Goal: Information Seeking & Learning: Check status

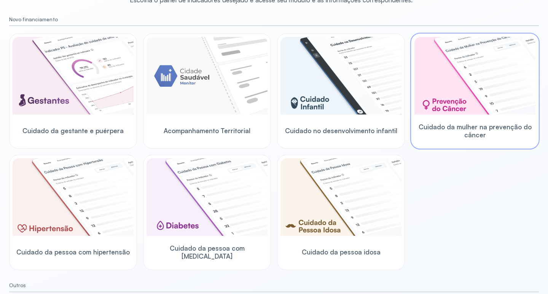
scroll to position [76, 0]
click at [435, 115] on div at bounding box center [475, 76] width 121 height 79
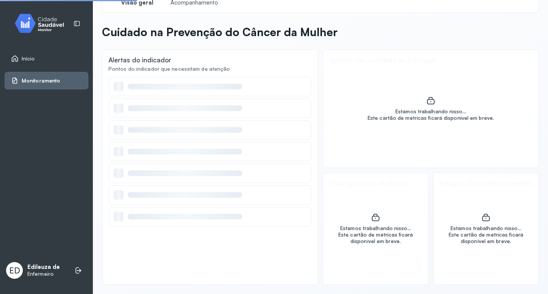
scroll to position [17, 0]
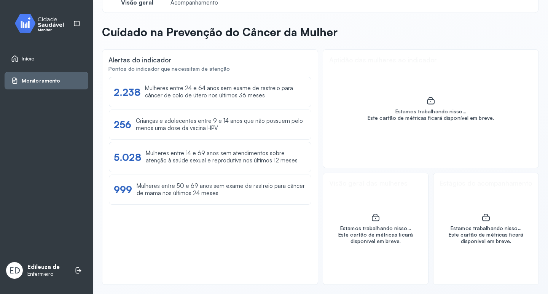
click at [62, 80] on link "Monitoramento" at bounding box center [46, 81] width 71 height 8
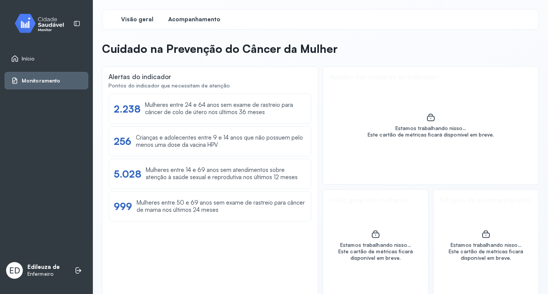
click at [194, 19] on span "Acompanhamento" at bounding box center [194, 19] width 52 height 7
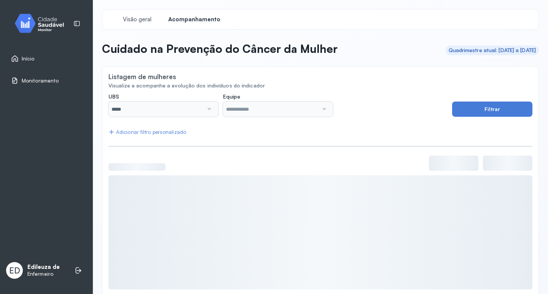
click at [206, 107] on div at bounding box center [208, 109] width 11 height 15
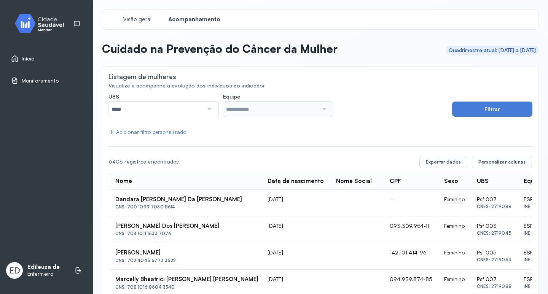
click at [209, 107] on div at bounding box center [208, 109] width 11 height 15
click at [401, 104] on div "UBS ***** Todas Hospital Municipal [PERSON_NAME] [PERSON_NAME] Psf 001 Psf 002 …" at bounding box center [278, 105] width 339 height 24
click at [213, 109] on div "*****" at bounding box center [164, 109] width 110 height 15
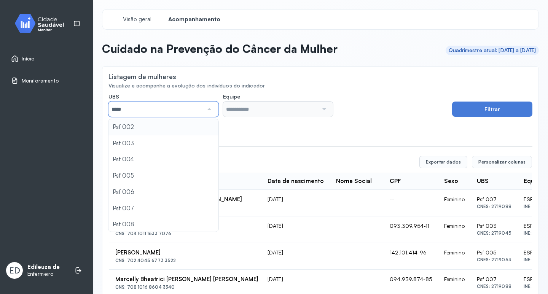
scroll to position [57, 0]
type input "*****"
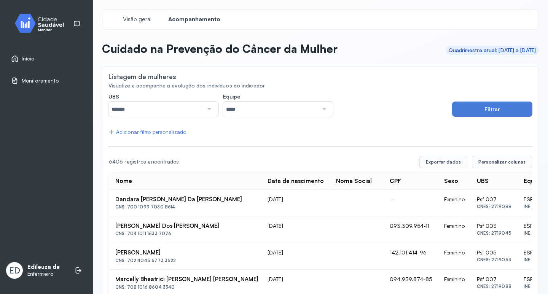
click at [322, 109] on div at bounding box center [323, 109] width 11 height 15
click at [491, 112] on button "Filtrar" at bounding box center [492, 109] width 80 height 15
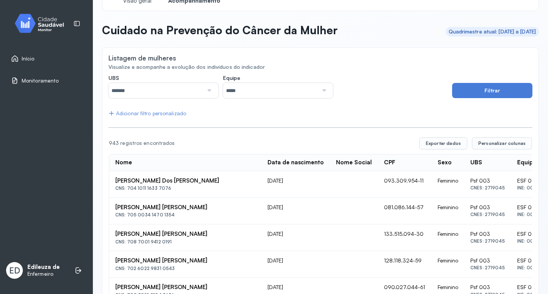
scroll to position [0, 0]
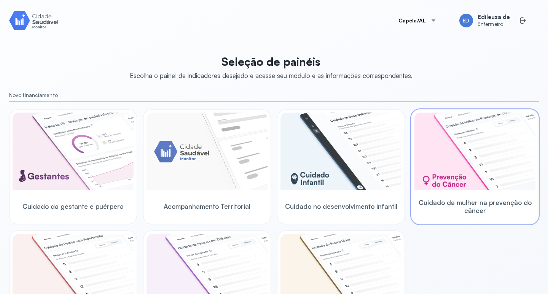
click at [441, 176] on img at bounding box center [475, 152] width 121 height 78
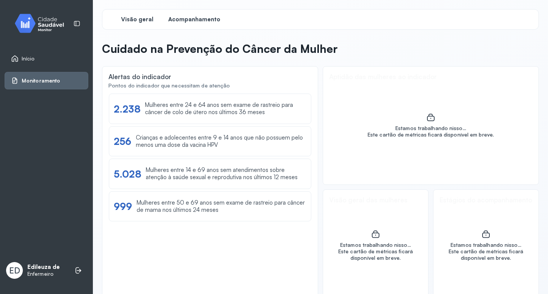
click at [195, 21] on span "Acompanhamento" at bounding box center [194, 19] width 52 height 7
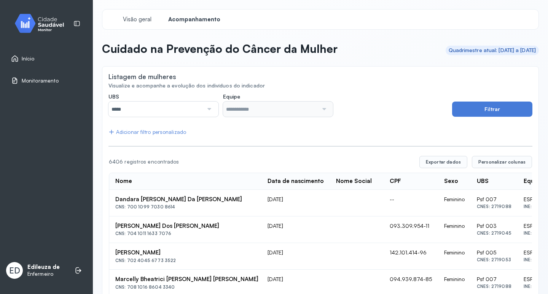
click at [209, 110] on div at bounding box center [208, 109] width 11 height 15
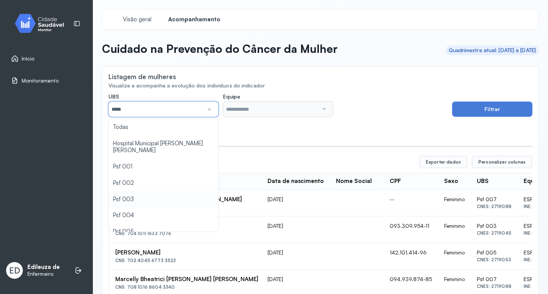
type input "*****"
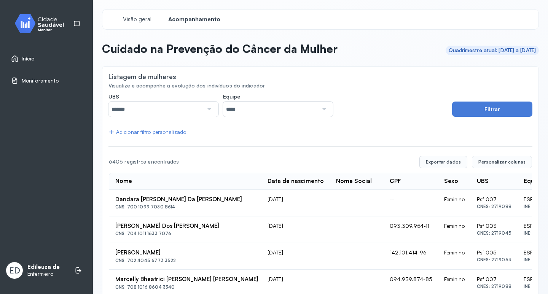
click at [318, 109] on div at bounding box center [323, 109] width 11 height 15
click at [481, 107] on button "Filtrar" at bounding box center [492, 109] width 80 height 15
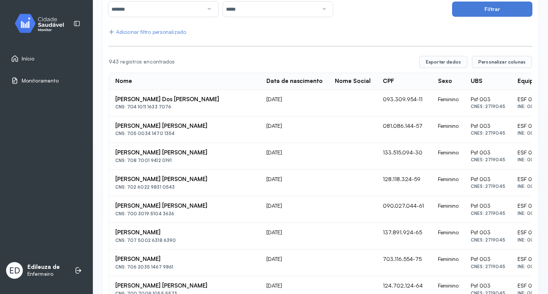
scroll to position [87, 0]
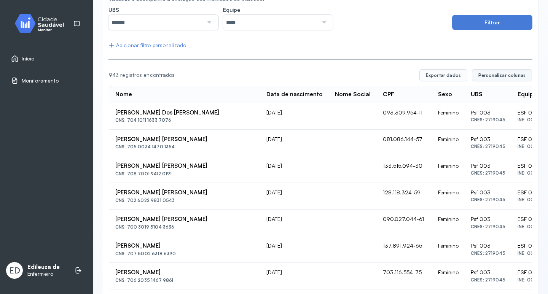
click at [491, 73] on span "Personalizar colunas" at bounding box center [502, 75] width 47 height 6
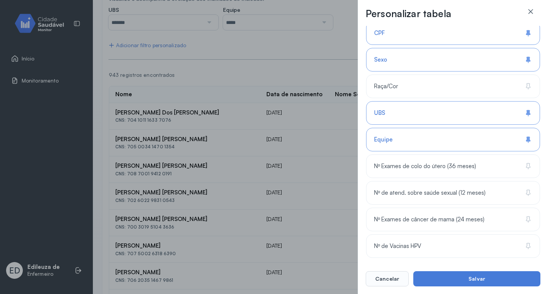
scroll to position [142, 0]
click at [313, 56] on div "Personalizar tabela Selecione as colunas para exibir na tabela. Buscar 7 coluna…" at bounding box center [274, 147] width 548 height 294
click at [321, 54] on div "Personalizar tabela Selecione as colunas para exibir na tabela. Buscar 7 coluna…" at bounding box center [274, 147] width 548 height 294
click at [390, 280] on button "Cancelar" at bounding box center [387, 279] width 43 height 15
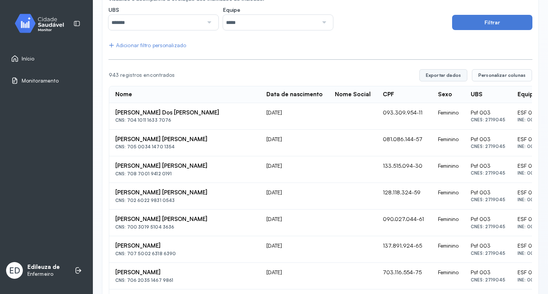
click at [438, 74] on button "Exportar dados" at bounding box center [444, 75] width 48 height 12
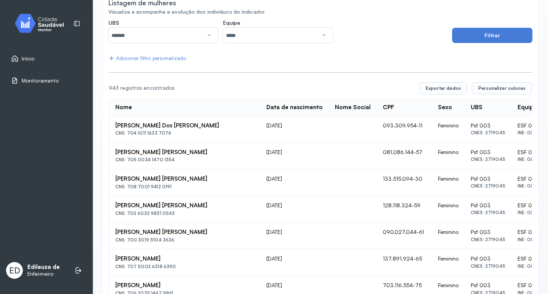
scroll to position [11, 0]
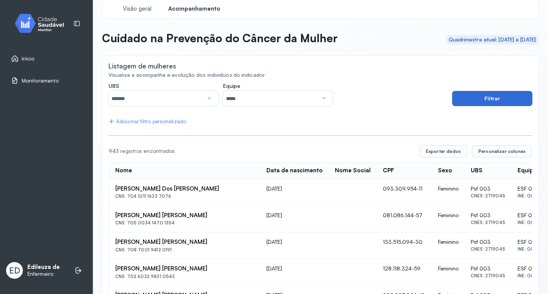
click at [458, 101] on button "Filtrar" at bounding box center [492, 98] width 80 height 15
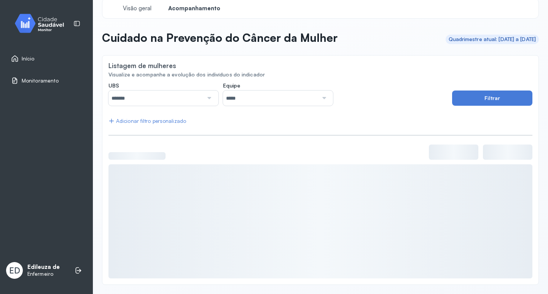
scroll to position [0, 0]
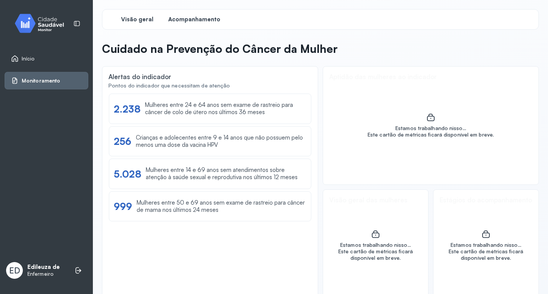
click at [178, 18] on span "Acompanhamento" at bounding box center [194, 19] width 52 height 7
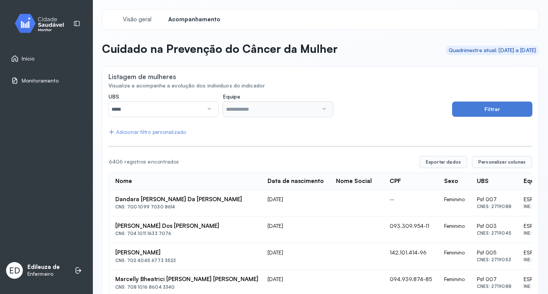
click at [209, 106] on div at bounding box center [208, 109] width 11 height 15
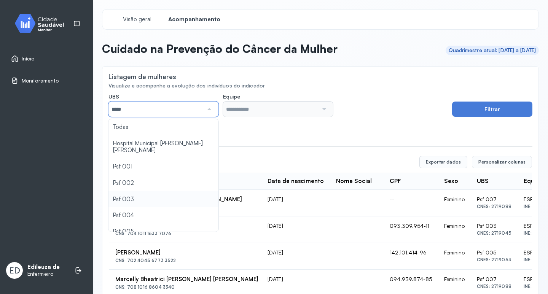
type input "*****"
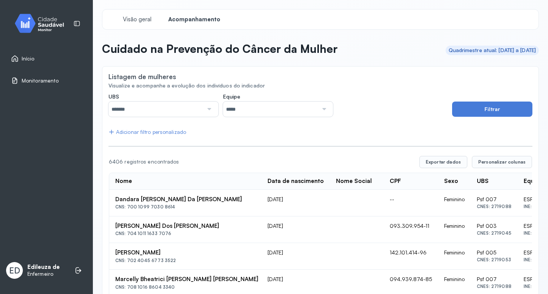
click at [325, 111] on div at bounding box center [323, 109] width 11 height 15
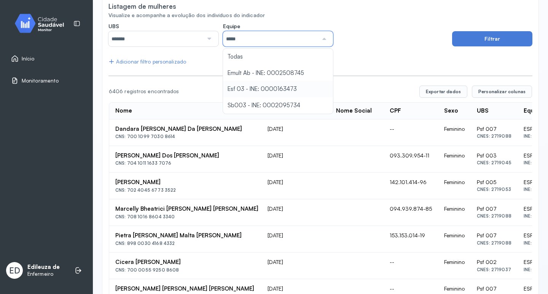
scroll to position [76, 0]
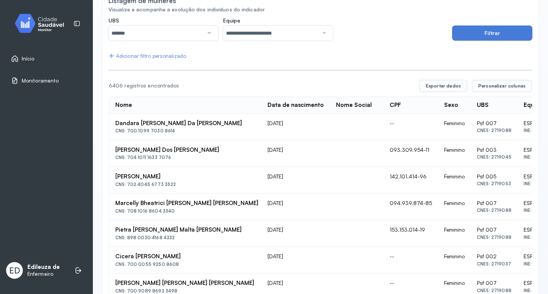
click at [497, 35] on button "Filtrar" at bounding box center [492, 33] width 80 height 15
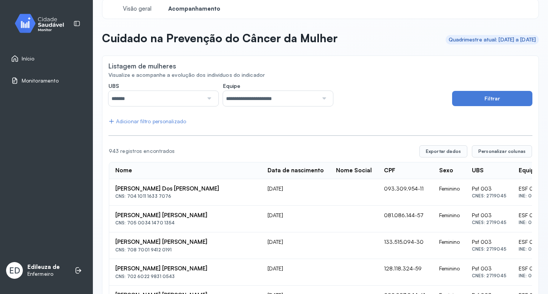
scroll to position [0, 0]
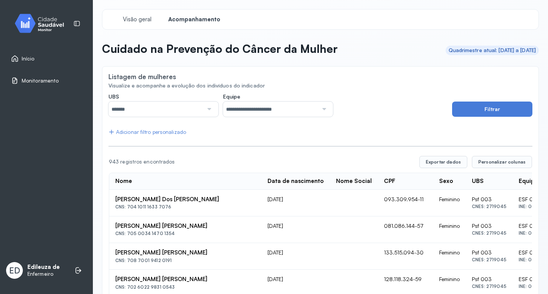
click at [59, 78] on link "Monitoramento" at bounding box center [46, 81] width 71 height 8
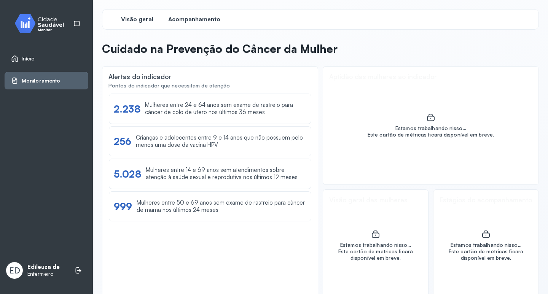
click at [196, 22] on span "Acompanhamento" at bounding box center [194, 19] width 52 height 7
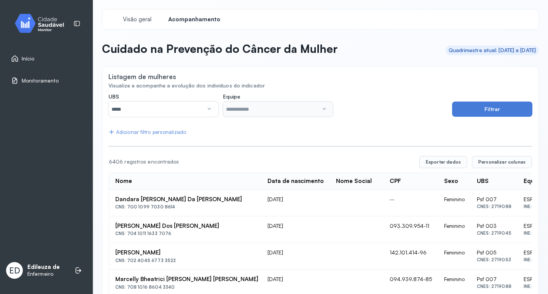
click at [209, 110] on div at bounding box center [208, 109] width 11 height 15
click at [39, 79] on span "Monitoramento" at bounding box center [40, 81] width 37 height 6
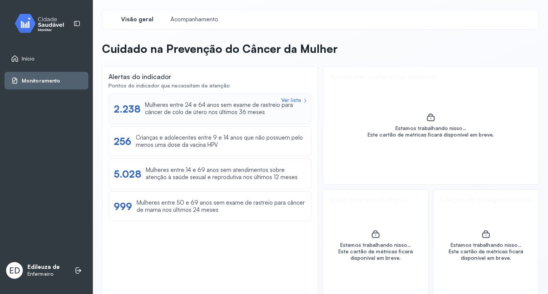
click at [195, 114] on div "Mulheres entre 24 e 64 anos sem exame de rastreio para câncer de colo de útero …" at bounding box center [225, 109] width 161 height 14
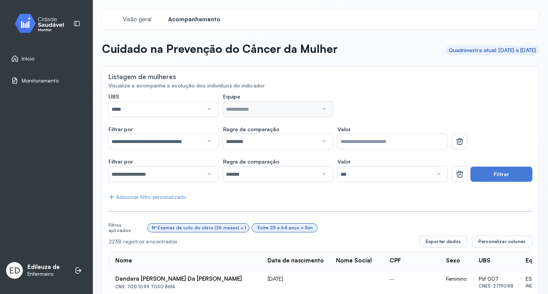
click at [210, 110] on div at bounding box center [208, 109] width 11 height 15
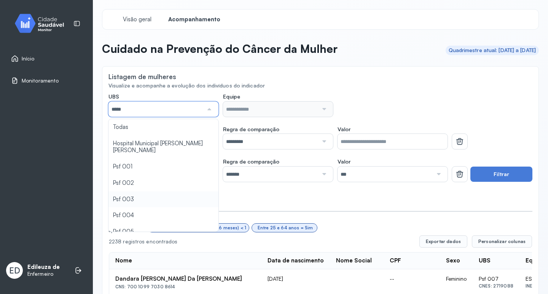
type input "*****"
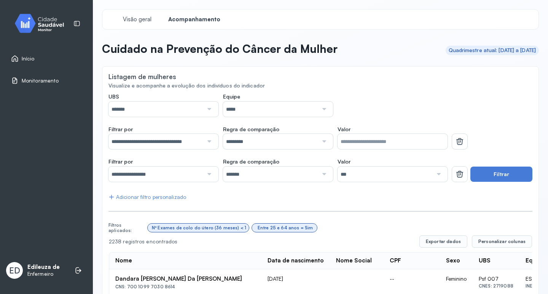
click at [325, 106] on div at bounding box center [323, 109] width 11 height 15
click at [209, 142] on div at bounding box center [208, 141] width 11 height 15
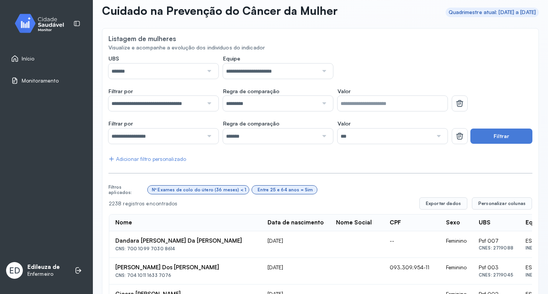
click at [326, 138] on div at bounding box center [323, 136] width 11 height 15
click at [435, 134] on div at bounding box center [438, 136] width 11 height 15
click at [489, 136] on button "Filtrar" at bounding box center [502, 136] width 62 height 15
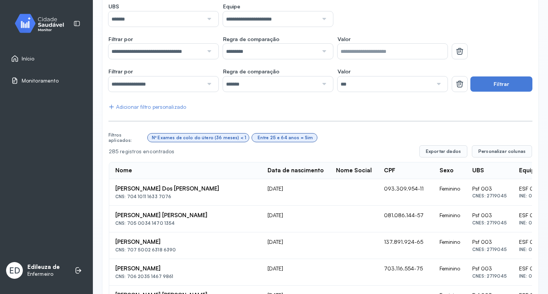
scroll to position [52, 0]
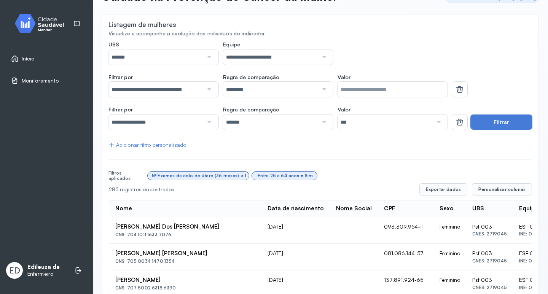
click at [320, 89] on div at bounding box center [323, 89] width 11 height 15
click at [120, 147] on div "Adicionar filtro personalizado" at bounding box center [148, 145] width 78 height 6
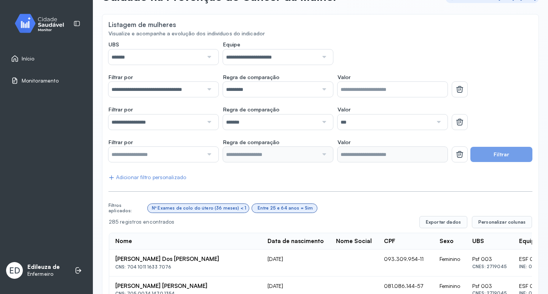
click at [208, 155] on div at bounding box center [208, 154] width 11 height 15
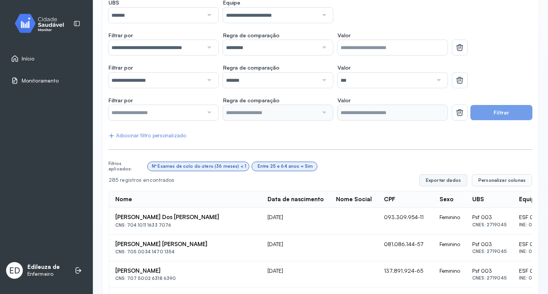
scroll to position [85, 0]
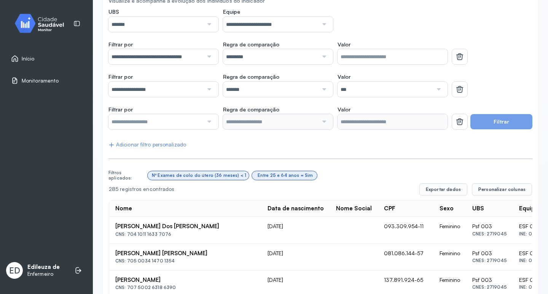
click at [495, 122] on button "Filtrar" at bounding box center [502, 121] width 62 height 15
click at [456, 61] on icon at bounding box center [460, 56] width 9 height 9
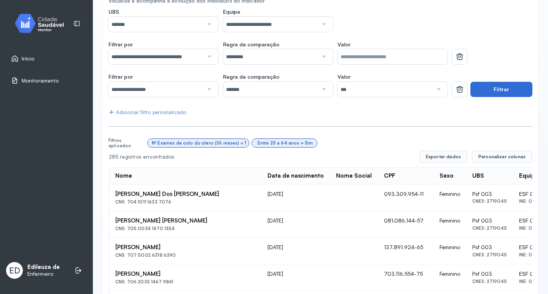
click at [488, 92] on button "Filtrar" at bounding box center [502, 89] width 62 height 15
click at [433, 158] on button "Exportar dados" at bounding box center [444, 157] width 48 height 12
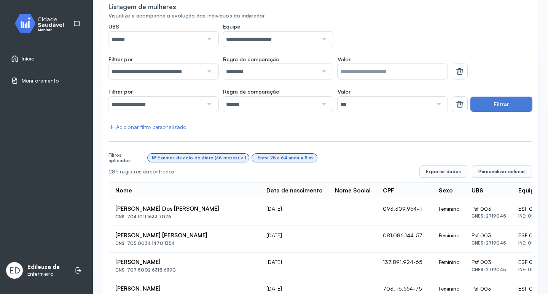
scroll to position [76, 0]
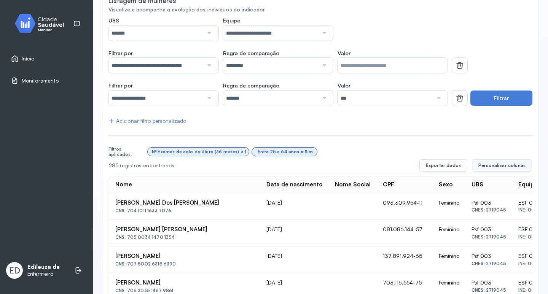
click at [499, 166] on span "Personalizar colunas" at bounding box center [502, 166] width 47 height 6
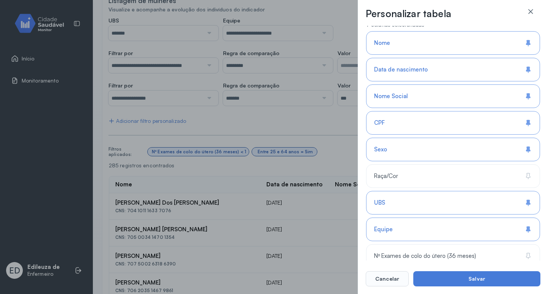
scroll to position [66, 0]
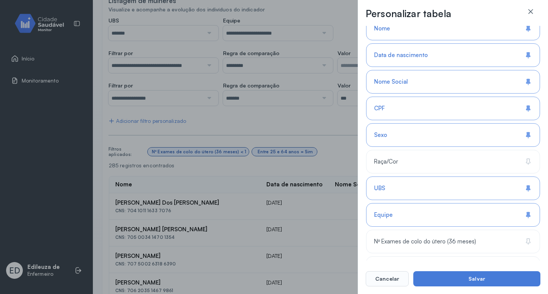
click at [493, 212] on div "Equipe" at bounding box center [453, 215] width 174 height 24
click at [528, 186] on icon at bounding box center [529, 189] width 8 height 8
click at [387, 281] on button "Cancelar" at bounding box center [387, 279] width 43 height 15
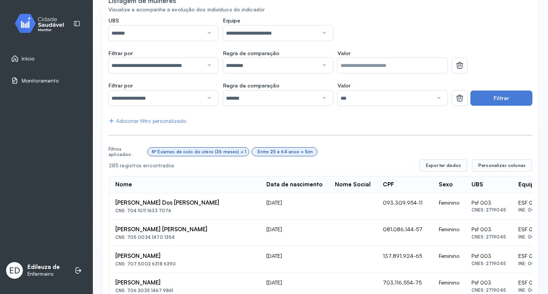
click at [320, 67] on div at bounding box center [323, 65] width 11 height 15
click at [356, 25] on div "**********" at bounding box center [278, 29] width 339 height 24
click at [34, 58] on span "Início" at bounding box center [28, 59] width 13 height 6
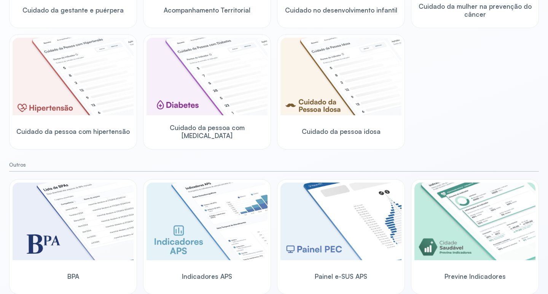
scroll to position [197, 0]
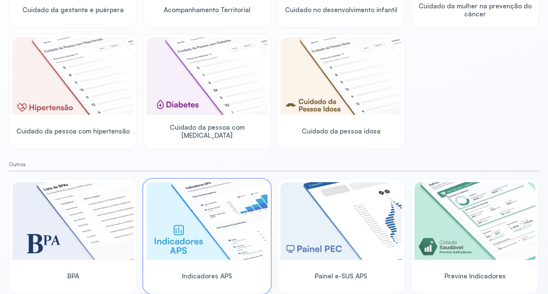
click at [229, 239] on img at bounding box center [207, 221] width 121 height 78
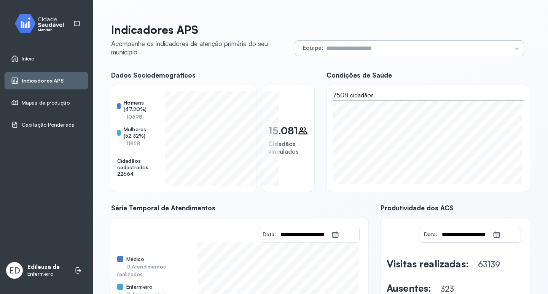
click at [512, 45] on div "Equipe Todas as equipes ESF 08 ESF 001 SAO SEBASTIAO ESF 04 [PERSON_NAME] DE DE…" at bounding box center [410, 48] width 229 height 15
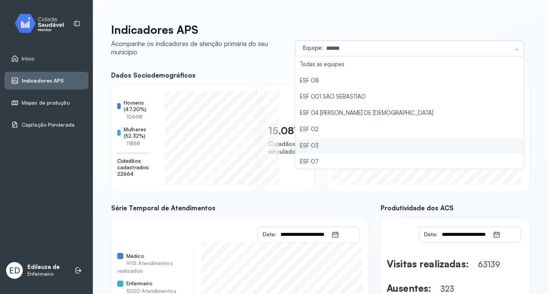
click at [310, 145] on li "ESF 03" at bounding box center [410, 146] width 229 height 16
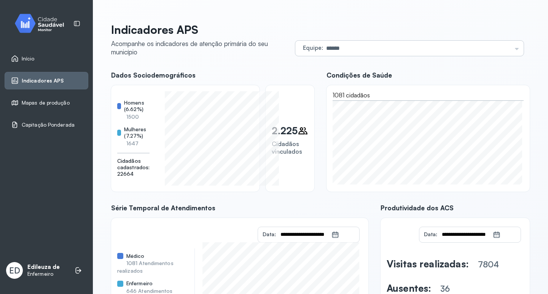
click at [513, 46] on div "Equipe ****** Todas as equipes ESF 08 ESF 001 SAO SEBASTIAO ESF 04 USINA JOAO D…" at bounding box center [410, 48] width 229 height 15
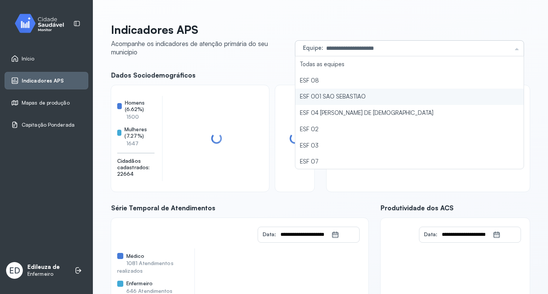
click at [336, 94] on li "ESF 001 SAO SEBASTIAO" at bounding box center [410, 97] width 229 height 16
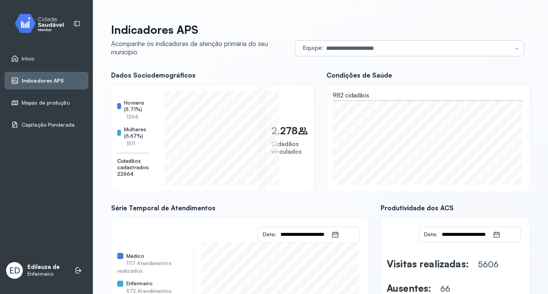
click at [510, 50] on div "**********" at bounding box center [410, 48] width 229 height 15
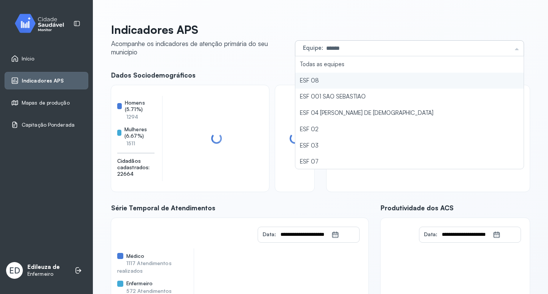
click at [319, 73] on li "ESF 08" at bounding box center [410, 81] width 229 height 16
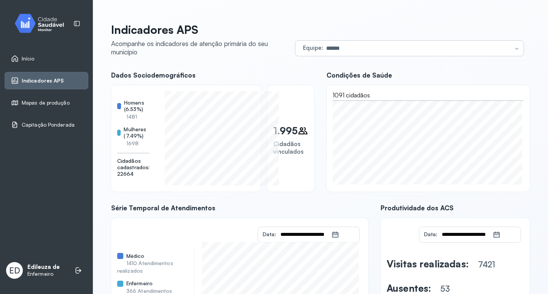
click at [512, 48] on div "Equipe ****** Todas as equipes ESF 08 ESF 001 SAO SEBASTIAO ESF 04 USINA JOAO D…" at bounding box center [410, 48] width 229 height 15
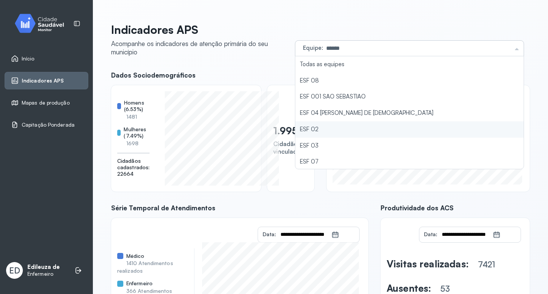
click at [329, 133] on li "ESF 02" at bounding box center [410, 130] width 229 height 16
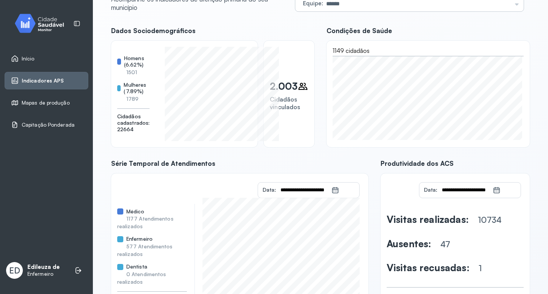
scroll to position [18, 0]
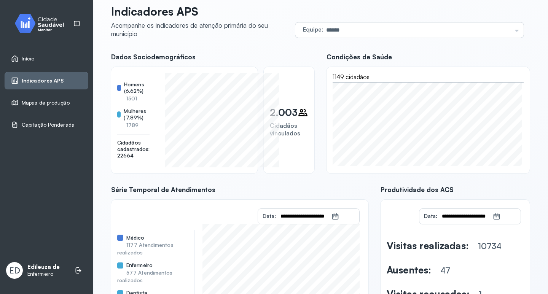
click at [503, 27] on input "******" at bounding box center [417, 29] width 189 height 15
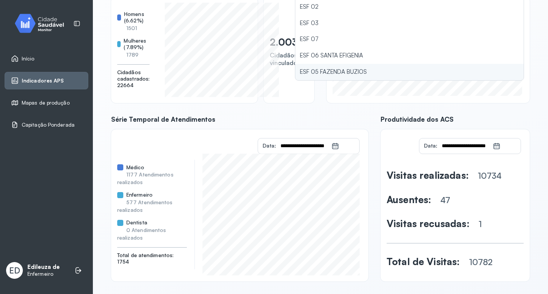
scroll to position [94, 0]
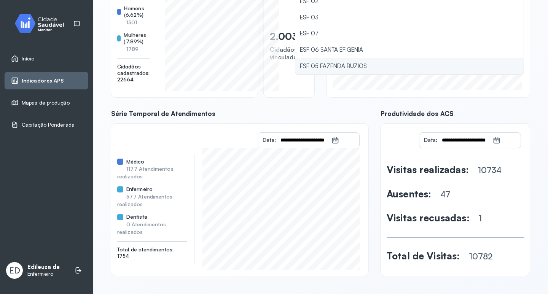
click at [341, 67] on div "**********" at bounding box center [320, 102] width 419 height 348
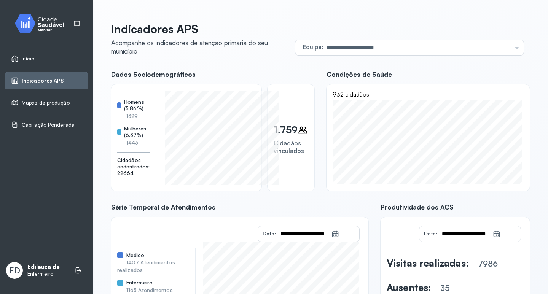
scroll to position [0, 0]
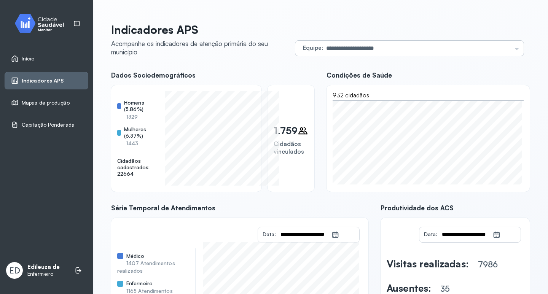
click at [513, 51] on div "**********" at bounding box center [410, 48] width 229 height 15
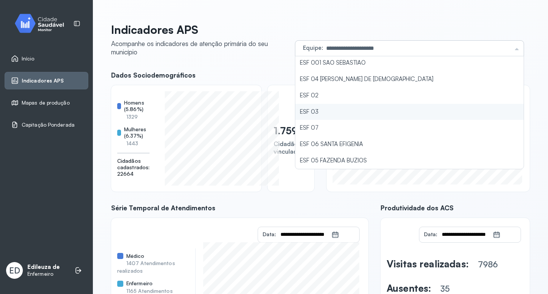
type input "******"
click at [361, 111] on li "ESF 03" at bounding box center [410, 112] width 229 height 16
